Goal: Find specific page/section: Find specific page/section

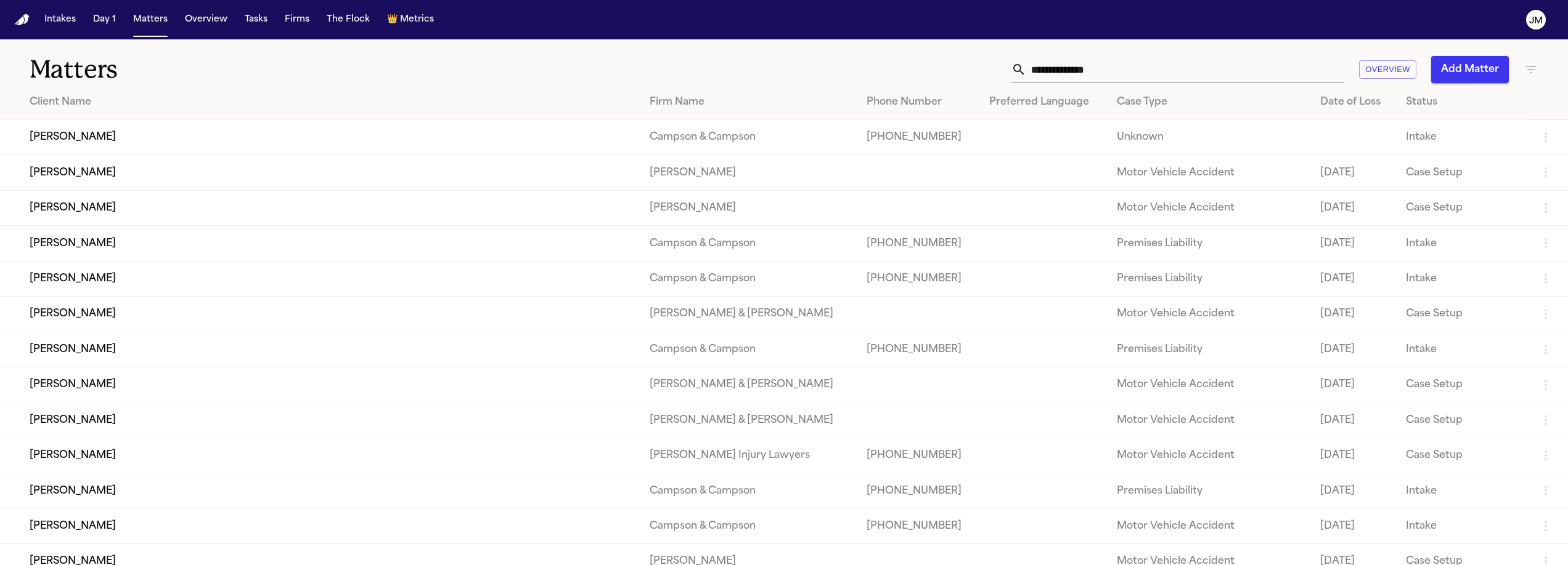
click at [1071, 64] on input "text" at bounding box center [1184, 70] width 318 height 27
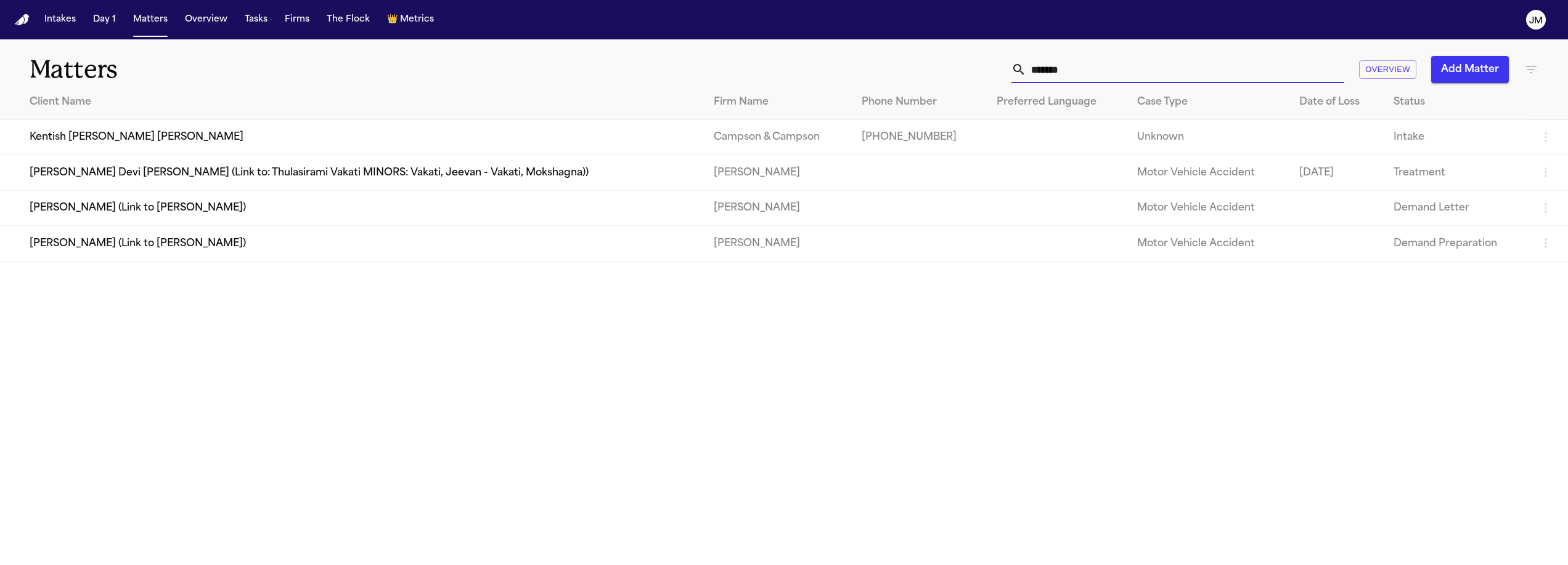
type input "*******"
click at [427, 137] on td "Kentish [PERSON_NAME] [PERSON_NAME]" at bounding box center [352, 137] width 704 height 35
